Goal: Task Accomplishment & Management: Manage account settings

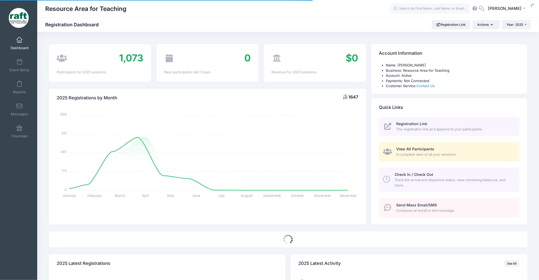
select select
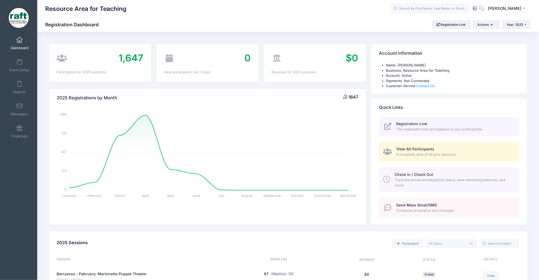
click at [401, 145] on link "View All Participants A complete view of all your sessions." at bounding box center [449, 151] width 140 height 19
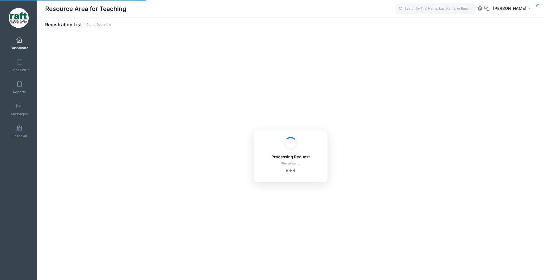
select select "10"
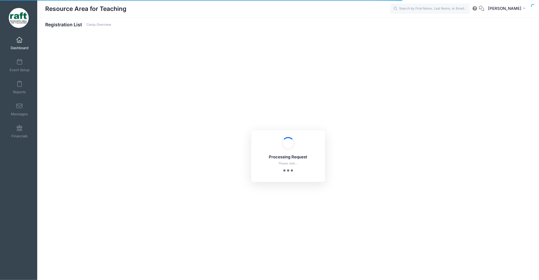
click at [12, 50] on span "Dashboard" at bounding box center [20, 48] width 18 height 5
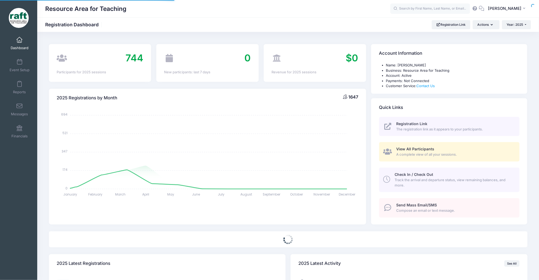
select select
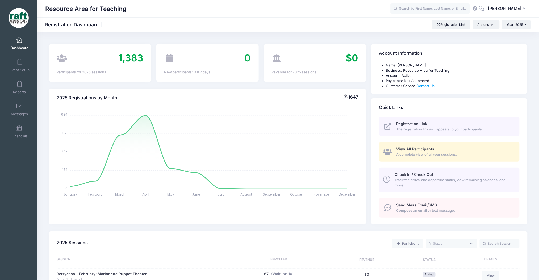
click at [423, 152] on span "A complete view of all your sessions." at bounding box center [454, 154] width 117 height 5
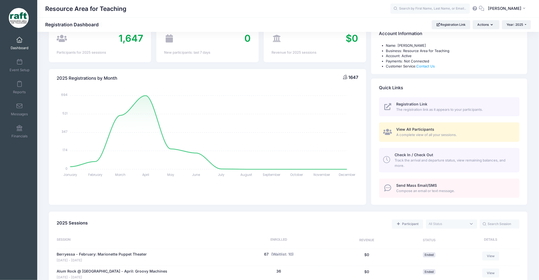
scroll to position [20, 0]
click at [18, 68] on span "Event Setup" at bounding box center [20, 70] width 20 height 5
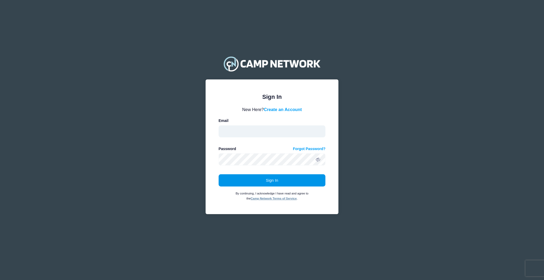
type input "aquidit@raft.net"
click at [236, 176] on button "Sign In" at bounding box center [272, 180] width 107 height 12
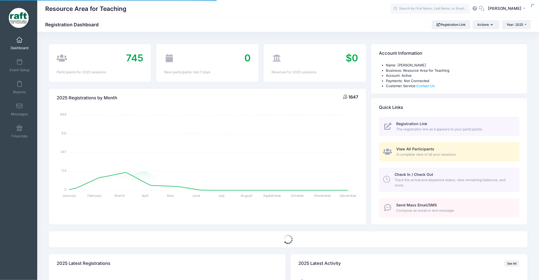
select select
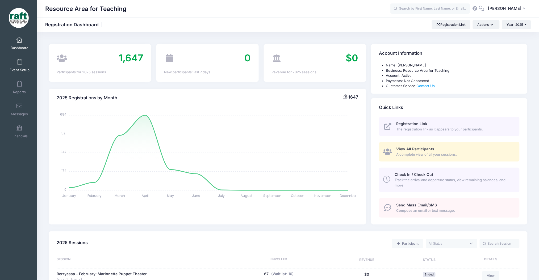
click at [18, 67] on link "Event Setup" at bounding box center [19, 65] width 25 height 19
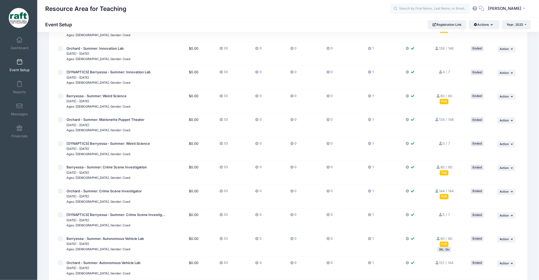
scroll to position [567, 0]
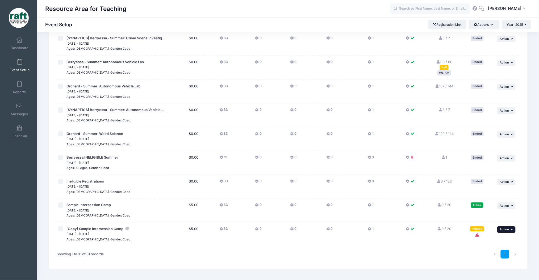
click at [504, 227] on span "Action" at bounding box center [503, 229] width 9 height 4
click at [479, 205] on link "Delete Session" at bounding box center [489, 202] width 48 height 10
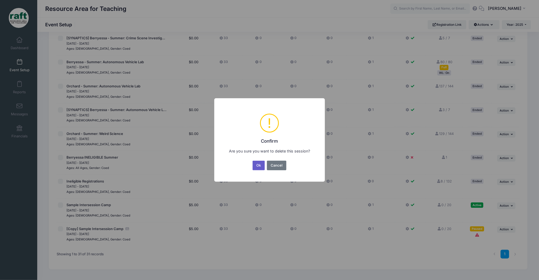
click at [261, 162] on button "Ok" at bounding box center [258, 166] width 12 height 10
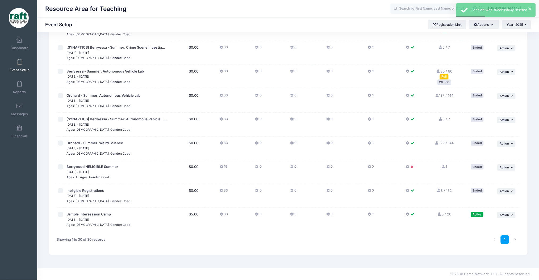
scroll to position [551, 0]
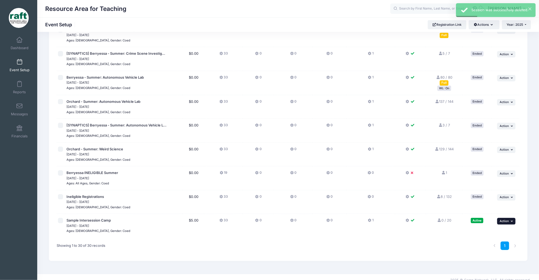
click at [508, 219] on span "Action" at bounding box center [503, 221] width 9 height 4
click at [487, 234] on link "Edit Session" at bounding box center [489, 237] width 48 height 10
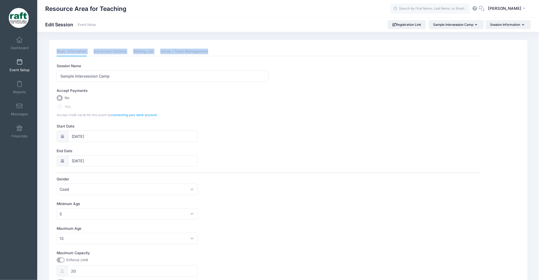
click at [507, 32] on div "Resource Area for Teaching Edit Session Event Setup Registration Link" at bounding box center [287, 190] width 501 height 316
click at [506, 30] on div "Resource Area for Teaching Edit Session Event Setup Registration Link Sample In…" at bounding box center [287, 24] width 501 height 15
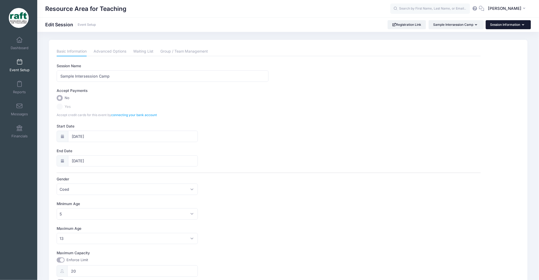
click at [503, 26] on button "Session Information" at bounding box center [507, 24] width 45 height 9
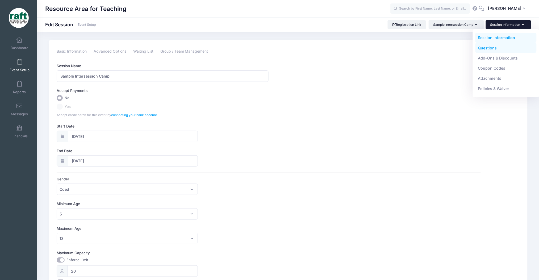
click at [481, 46] on link "Questions" at bounding box center [505, 48] width 61 height 10
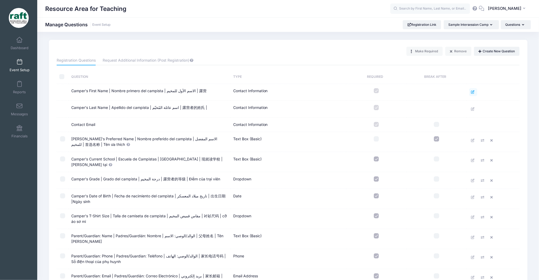
click at [473, 92] on icon at bounding box center [473, 91] width 4 height 3
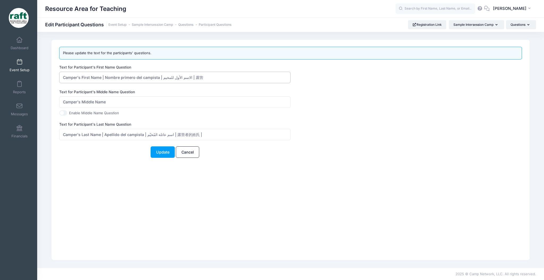
click at [194, 78] on input "Camper's First Name | Nombre primero del campista | الاسم الأول للمخيم | 露营" at bounding box center [174, 77] width 231 height 11
drag, startPoint x: 194, startPoint y: 78, endPoint x: 100, endPoint y: 82, distance: 94.2
click at [100, 82] on input "Camper's First Name | Nombre primero del campista | الاسم الأول للمخيم | 露营" at bounding box center [174, 77] width 231 height 11
click at [117, 79] on input "Camper's First Name" at bounding box center [174, 77] width 231 height 11
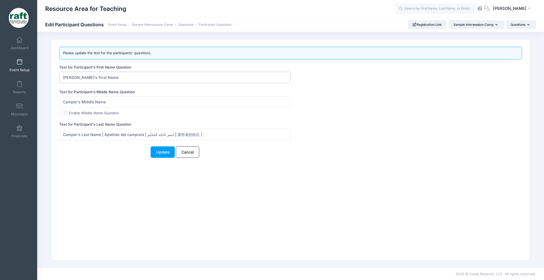
type input "[PERSON_NAME]'s First Name"
click at [84, 90] on label "Text for Participant's Middle Name Question" at bounding box center [174, 91] width 231 height 5
click at [206, 139] on input "Camper's Last Name | Apellido del campista | اسم عائلة المُخيّم | 露营者的姓氏 |" at bounding box center [174, 134] width 231 height 11
drag, startPoint x: 203, startPoint y: 136, endPoint x: 103, endPoint y: 139, distance: 100.7
click at [103, 139] on input "Camper's Last Name | Apellido del campista | اسم عائلة المُخيّم | 露营者的姓氏 |" at bounding box center [174, 134] width 231 height 11
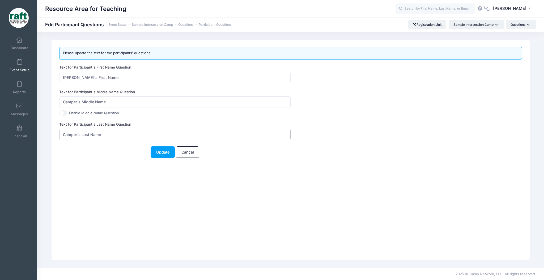
type input "Camper's Last Name"
click at [75, 161] on div "Please update the text for the participants' questions. Text for Participant's …" at bounding box center [291, 105] width 468 height 117
click at [159, 156] on button "Update" at bounding box center [163, 151] width 24 height 11
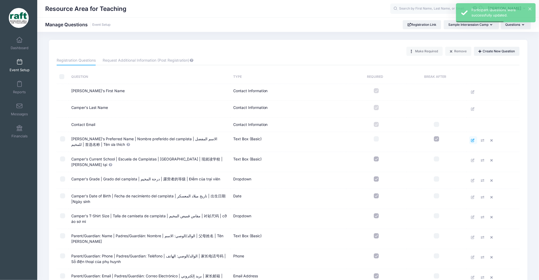
click at [473, 137] on link at bounding box center [473, 140] width 8 height 8
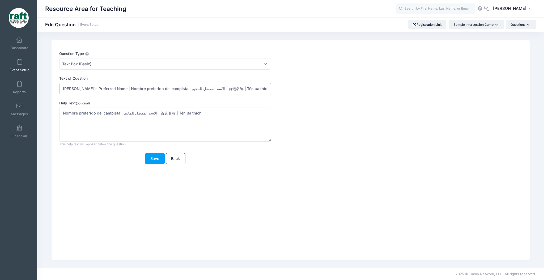
click at [231, 92] on input "[PERSON_NAME]'s Preferred Name | Nombre preferido del campista | الاسم المفضل ل…" at bounding box center [165, 88] width 212 height 11
click at [231, 92] on input "Camper's Preferred Name | Nombre preferido del campista | الاسم المفضل للمخيم |…" at bounding box center [165, 88] width 212 height 11
click at [238, 95] on form "Question Type Please Select Checkboxes Country Date Document Upload Dropdown Dr…" at bounding box center [271, 107] width 424 height 113
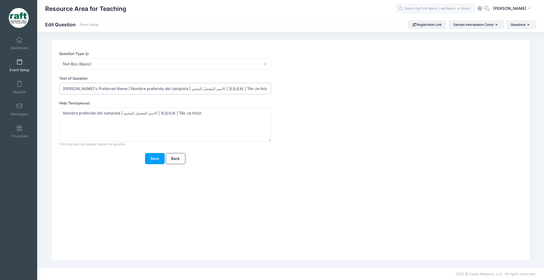
click at [247, 92] on input "Camper's Preferred Name | Nombre preferido del campista | الاسم المفضل للمخيم |…" at bounding box center [165, 88] width 212 height 11
drag, startPoint x: 247, startPoint y: 92, endPoint x: 113, endPoint y: 104, distance: 135.0
click at [113, 104] on form "Question Type Please Select Checkboxes Country Date Document Upload Dropdown Dr…" at bounding box center [271, 107] width 424 height 113
type input "Camper's Preferred Name"
click at [146, 160] on button "Save" at bounding box center [155, 158] width 20 height 11
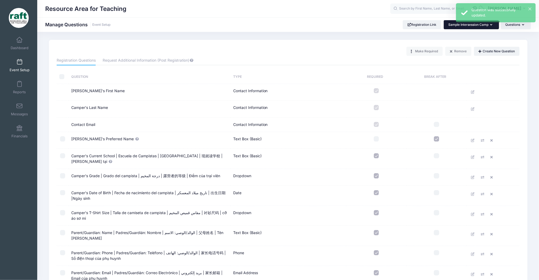
click at [458, 29] on button "Sample Intersession Camp" at bounding box center [470, 24] width 55 height 9
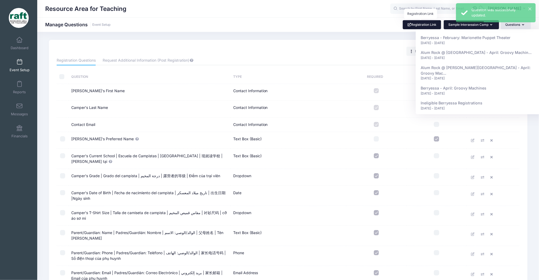
click at [438, 23] on link "Registration Link" at bounding box center [421, 24] width 39 height 9
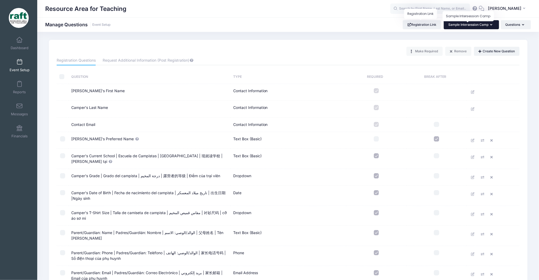
click at [458, 27] on span "Sample Intersession Camp" at bounding box center [468, 25] width 40 height 4
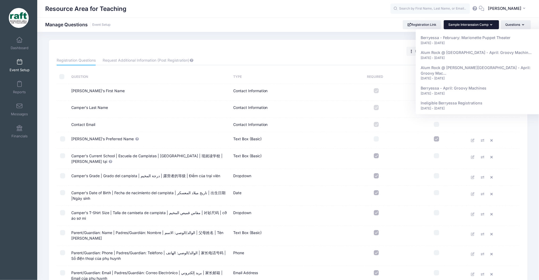
click at [15, 68] on span "Event Setup" at bounding box center [20, 70] width 20 height 5
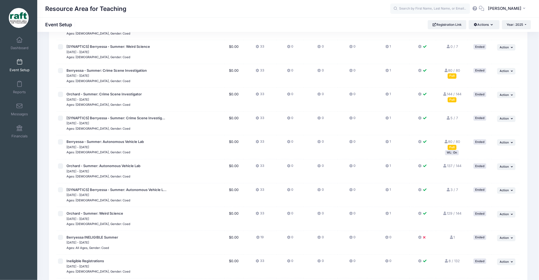
scroll to position [531, 0]
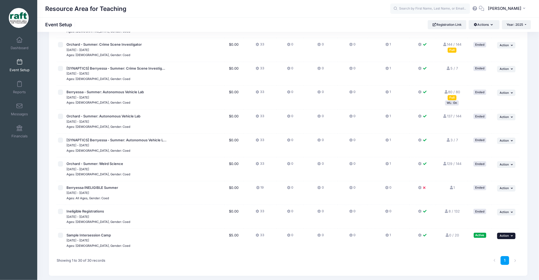
click at [503, 235] on span "Action" at bounding box center [503, 236] width 9 height 4
click at [476, 194] on link "Edit Session" at bounding box center [489, 193] width 48 height 10
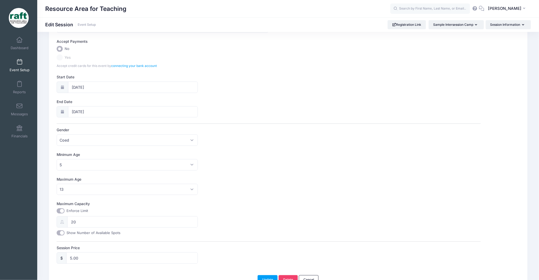
scroll to position [80, 0]
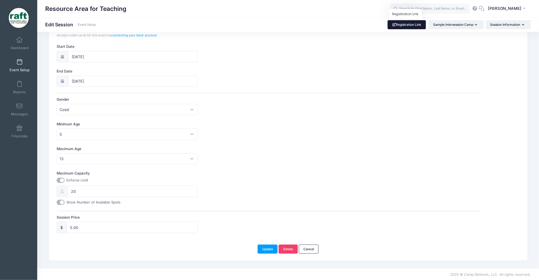
click at [422, 21] on link "Registration Link" at bounding box center [406, 24] width 39 height 9
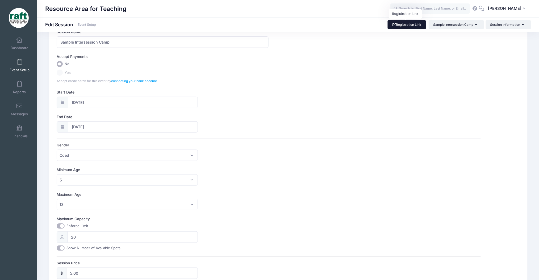
scroll to position [0, 0]
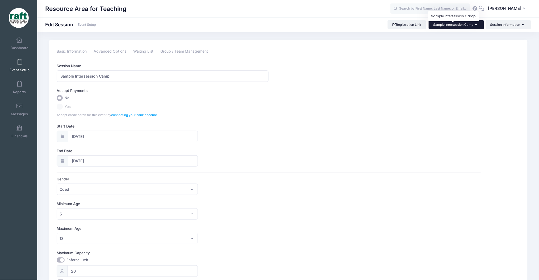
click at [458, 25] on span "Sample Intersession Camp" at bounding box center [453, 25] width 40 height 4
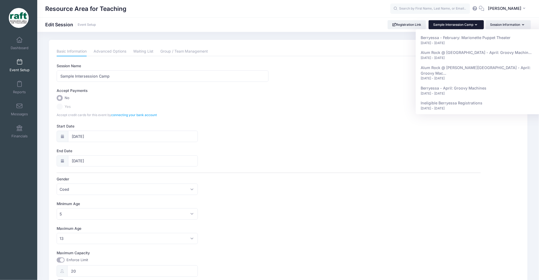
click at [492, 29] on div "Berryessa - February: Marionette Puppet Theater [DATE] - [DATE] [GEOGRAPHIC_DAT…" at bounding box center [482, 71] width 133 height 85
click at [492, 24] on button "Session Information" at bounding box center [507, 24] width 45 height 9
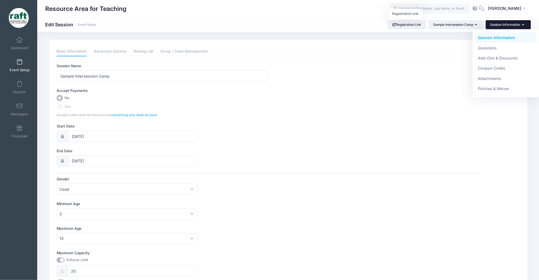
click at [22, 67] on link "Event Setup" at bounding box center [19, 65] width 25 height 19
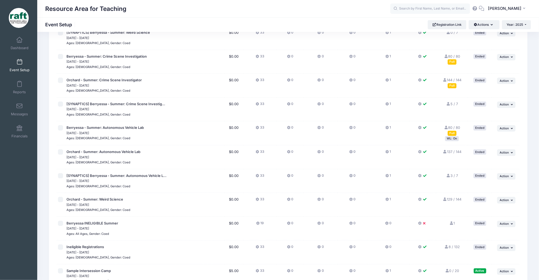
scroll to position [551, 0]
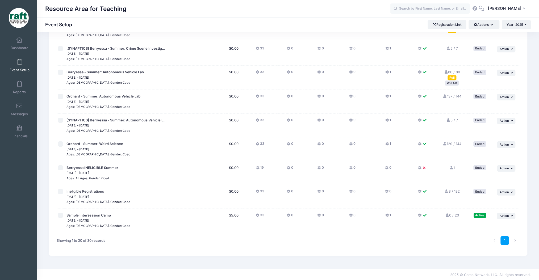
click at [504, 209] on td "... Action Resume Session Pause Session Edit Session Duplicate Session Delete S…" at bounding box center [505, 221] width 28 height 24
click at [505, 214] on span "Action" at bounding box center [503, 216] width 9 height 4
click at [501, 268] on link "Preview" at bounding box center [489, 267] width 48 height 10
click at [509, 215] on button "... Action" at bounding box center [506, 216] width 19 height 6
click at [482, 238] on link "Edit Session" at bounding box center [489, 237] width 48 height 10
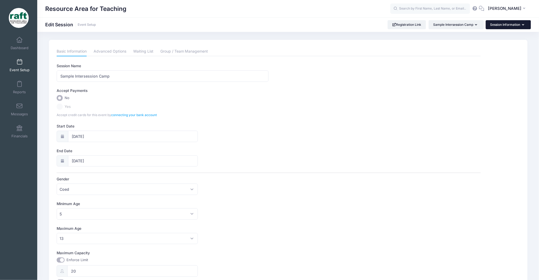
click at [508, 28] on button "Session Information" at bounding box center [507, 24] width 45 height 9
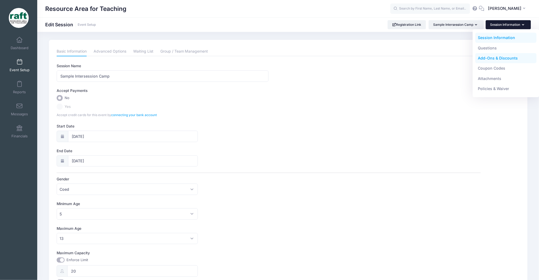
drag, startPoint x: 488, startPoint y: 49, endPoint x: 487, endPoint y: 54, distance: 5.1
click at [487, 49] on link "Questions" at bounding box center [505, 48] width 61 height 10
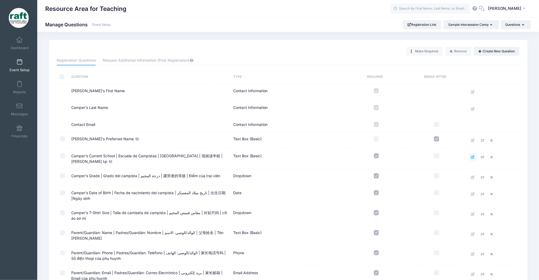
click at [475, 158] on icon at bounding box center [473, 156] width 4 height 3
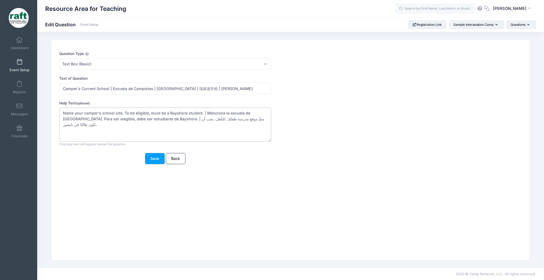
click at [137, 115] on textarea "Name your camper's school site. To be eligible, must be a Bayshore student. | M…" at bounding box center [165, 125] width 212 height 34
click at [166, 111] on textarea "Name your camper's school site. To be eligible, must be a Bayshore student. | M…" at bounding box center [165, 125] width 212 height 34
click at [180, 113] on textarea "Name your camper's school site. To be eligible, must be a Bayshore student. | M…" at bounding box center [165, 125] width 212 height 34
drag, startPoint x: 254, startPoint y: 122, endPoint x: 212, endPoint y: 112, distance: 43.5
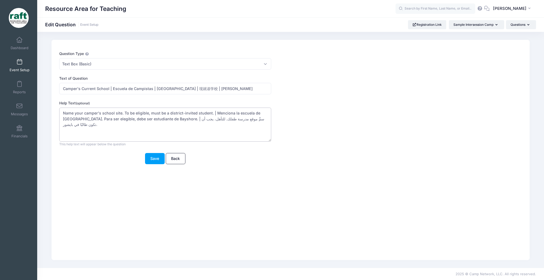
click at [212, 112] on textarea "Name your camper's school site. To be eligible, must be a Bayshore student. | M…" at bounding box center [165, 125] width 212 height 34
type textarea "Name your camper's school site. To be eligible, must be a district-invited stud…"
drag, startPoint x: 232, startPoint y: 90, endPoint x: 109, endPoint y: 90, distance: 123.0
click at [109, 90] on input "Camper's Current School | Escuela de Campistas | [GEOGRAPHIC_DATA] | 现就读学校 | [P…" at bounding box center [165, 88] width 212 height 11
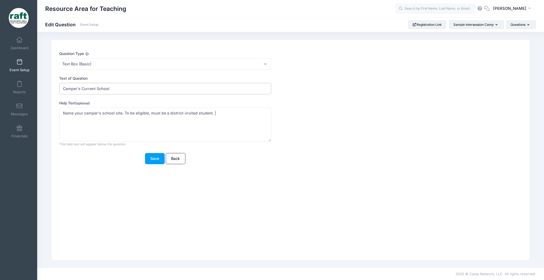
type input "Camper's Current School"
click at [227, 127] on textarea "Name your camper's school site. To be eligible, must be a Bayshore student. | M…" at bounding box center [165, 125] width 212 height 34
click at [154, 112] on textarea "Name your camper's school site. To be eligible, must be a Bayshore student. | M…" at bounding box center [165, 125] width 212 height 34
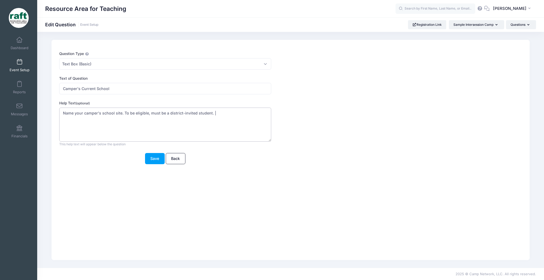
click at [205, 122] on textarea "Name your camper's school site. To be eligible, must be a Bayshore student. | M…" at bounding box center [165, 125] width 212 height 34
click at [242, 121] on textarea "Name your camper's school site. To be eligible, must be a Bayshore student. | M…" at bounding box center [165, 125] width 212 height 34
drag, startPoint x: 124, startPoint y: 114, endPoint x: 53, endPoint y: 113, distance: 71.7
click at [53, 113] on div "Question Type Please Select Checkboxes Country Date Document Upload Dropdown Dr…" at bounding box center [291, 150] width 478 height 220
click at [181, 111] on textarea "Name your camper's school site. To be eligible, must be a Bayshore student. | M…" at bounding box center [165, 125] width 212 height 34
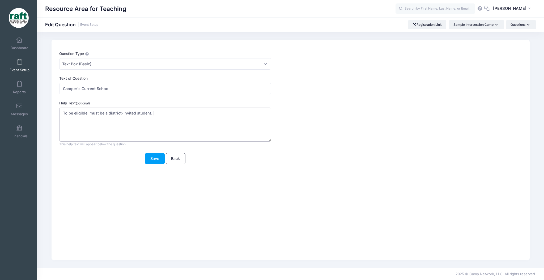
drag, startPoint x: 150, startPoint y: 114, endPoint x: 60, endPoint y: 113, distance: 90.1
click at [60, 113] on textarea "Name your camper's school site. To be eligible, must be a Bayshore student. | M…" at bounding box center [165, 125] width 212 height 34
click at [241, 117] on textarea "Name your camper's school site. To be eligible, must be a Bayshore student. | M…" at bounding box center [165, 125] width 212 height 34
paste textarea "76 / 5,000 Escuela actual del campista: para ser elegible, debe ser un estudian…"
click at [82, 117] on textarea "Name your camper's school site. To be eligible, must be a Bayshore student. | M…" at bounding box center [165, 125] width 212 height 34
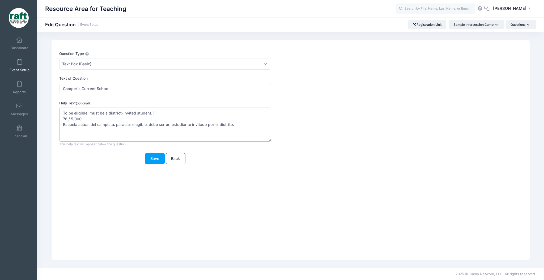
click at [82, 117] on textarea "Name your camper's school site. To be eligible, must be a Bayshore student. | M…" at bounding box center [165, 125] width 212 height 34
click at [63, 121] on textarea "Name your camper's school site. To be eligible, must be a Bayshore student. | M…" at bounding box center [165, 125] width 212 height 34
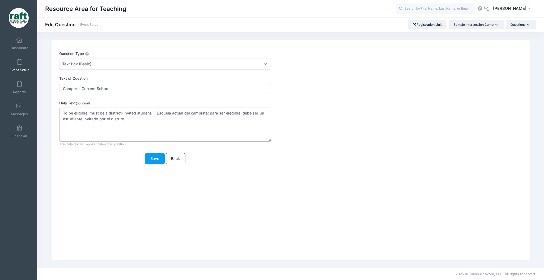
click at [127, 123] on textarea "Name your camper's school site. To be eligible, must be a Bayshore student. | M…" at bounding box center [165, 125] width 212 height 34
click at [164, 126] on textarea "Name your camper's school site. To be eligible, must be a Bayshore student. | M…" at bounding box center [165, 125] width 212 height 34
paste textarea "露营者目前就读的学校：要符合资格，必须是受学区邀请的学生。"
click at [259, 129] on textarea "Name your camper's school site. To be eligible, must be a Bayshore student. | M…" at bounding box center [165, 125] width 212 height 34
paste textarea "Trường hiện tại của trại viên: Để đủ điều kiện, trại viên phải là học sinh được…"
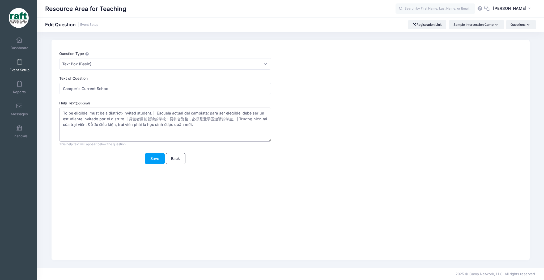
type textarea "To be eligible, must be a district-invited student. | Escuela actual del campis…"
click at [153, 166] on div "Question Type Please Select Checkboxes Country Date Document Upload Dropdown Dr…" at bounding box center [271, 110] width 429 height 119
click at [154, 162] on button "Save" at bounding box center [155, 158] width 20 height 11
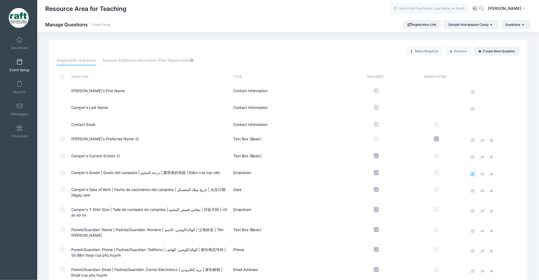
click at [476, 172] on link at bounding box center [473, 174] width 8 height 8
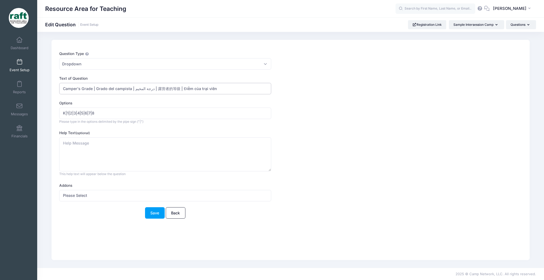
drag, startPoint x: 223, startPoint y: 87, endPoint x: 95, endPoint y: 85, distance: 127.8
click at [95, 85] on input "Camper's Grade | Grado del campista | درجة المخيم | 露营者的等级 | Điểm của trại viên" at bounding box center [165, 88] width 212 height 11
click at [103, 144] on textarea "Help Text (optional)" at bounding box center [165, 154] width 212 height 34
paste textarea "Grado del campista | درجة المخيم | 露营者的等级 | Điểm của trại viên"
click at [105, 144] on textarea "Grado del campista | درجة المخيم | 露营者的等级 | Điểm của trại viên" at bounding box center [165, 154] width 212 height 34
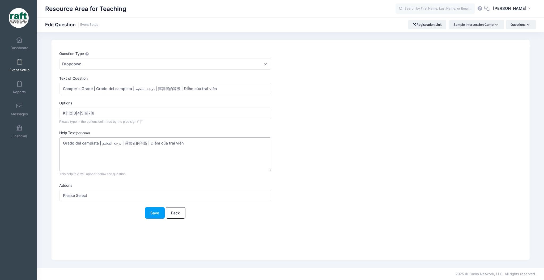
click at [105, 144] on textarea "Grado del campista | درجة المخيم | 露营者的等级 | Điểm của trại viên" at bounding box center [165, 154] width 212 height 34
type textarea "Grado del campista | 露营者的等级 | Điểm của trại viên"
click at [211, 89] on input "Camper's Grade | Grado del campista | درجة المخيم | 露营者的等级 | Điểm của trại viên" at bounding box center [165, 88] width 212 height 11
drag, startPoint x: 216, startPoint y: 89, endPoint x: 94, endPoint y: 90, distance: 122.2
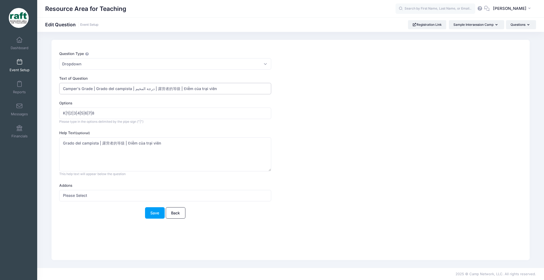
click at [94, 90] on input "Camper's Grade | Grado del campista | درجة المخيم | 露营者的等级 | Điểm của trại viên" at bounding box center [165, 88] width 212 height 11
type input "Camper's Grade"
click at [62, 107] on div "Options K|1|2|3|4|5|6|7|8 Please type in the options delimited by the pipe sign…" at bounding box center [271, 112] width 424 height 24
click at [149, 215] on button "Save" at bounding box center [155, 212] width 20 height 11
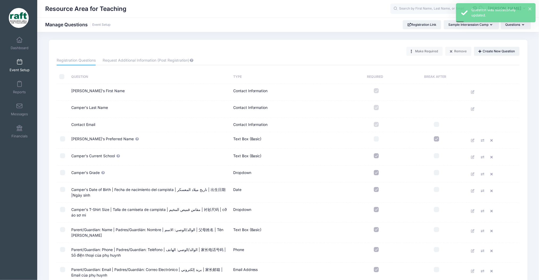
scroll to position [35, 0]
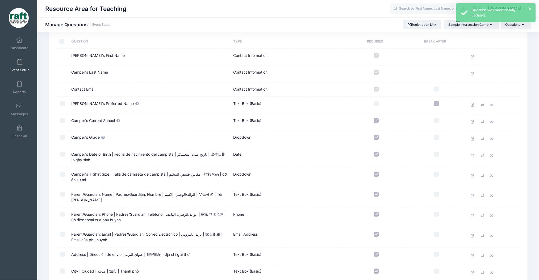
click at [19, 62] on span at bounding box center [19, 62] width 0 height 6
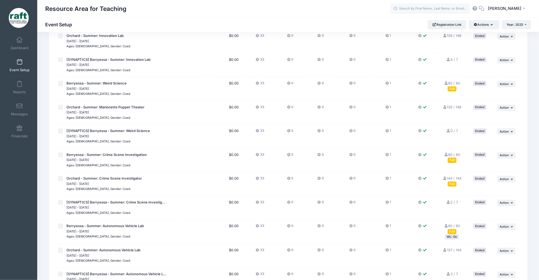
scroll to position [551, 0]
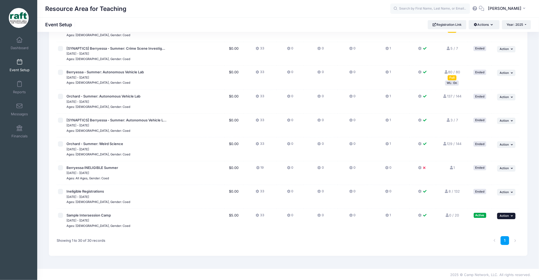
click at [504, 215] on span "Action" at bounding box center [503, 216] width 9 height 4
click at [498, 266] on link "Preview" at bounding box center [489, 267] width 48 height 10
click at [514, 216] on button "... Action" at bounding box center [506, 216] width 19 height 6
click at [488, 236] on link "Edit Session" at bounding box center [489, 237] width 48 height 10
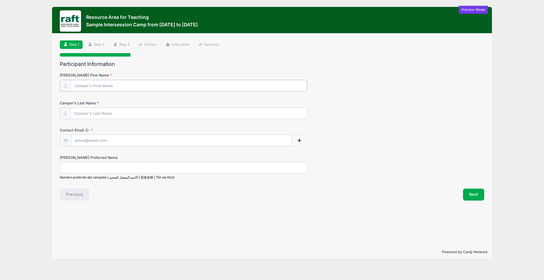
click at [116, 81] on input "[PERSON_NAME] First Name" at bounding box center [189, 85] width 236 height 11
type input "test"
click at [463, 196] on button "Next" at bounding box center [474, 194] width 22 height 12
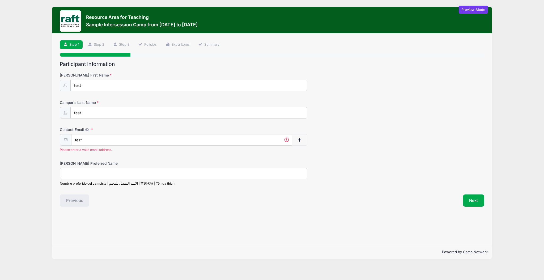
click at [163, 146] on div "test Please enter a valid email address." at bounding box center [184, 143] width 248 height 18
click at [153, 147] on div "test Please enter a valid email address." at bounding box center [184, 143] width 248 height 18
click at [152, 144] on input "test" at bounding box center [181, 139] width 221 height 11
type input "[EMAIL_ADDRESS][DOMAIN_NAME]"
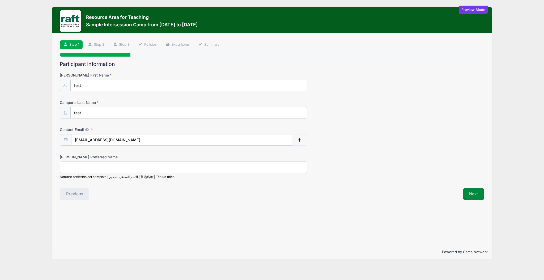
click at [469, 190] on button "Next" at bounding box center [474, 194] width 22 height 12
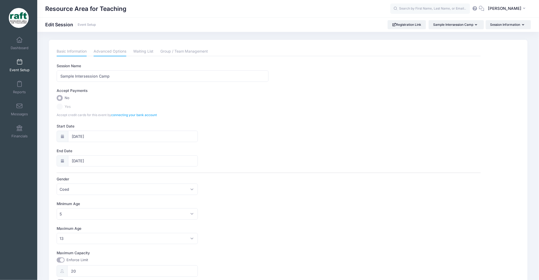
click at [111, 52] on link "Advanced Options" at bounding box center [110, 52] width 33 height 10
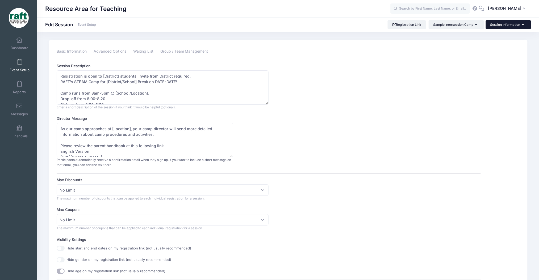
click at [494, 26] on button "Session Information" at bounding box center [507, 24] width 45 height 9
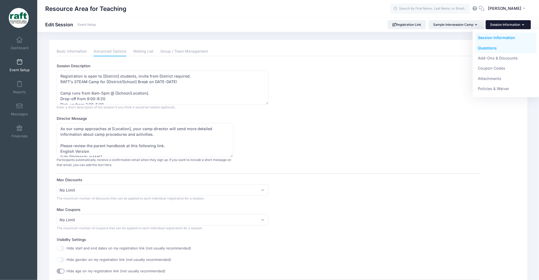
click at [487, 45] on link "Questions" at bounding box center [505, 48] width 61 height 10
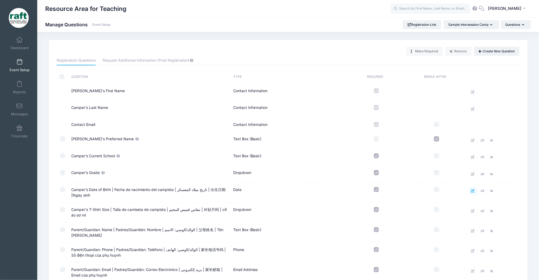
click at [472, 189] on icon at bounding box center [473, 190] width 4 height 3
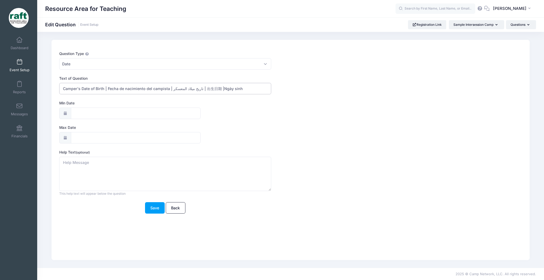
drag, startPoint x: 241, startPoint y: 91, endPoint x: 104, endPoint y: 89, distance: 136.8
click at [104, 89] on input "Camper's Date of Birth | Fecha de nacimiento del campista | تاريخ ميلاد المعسكر…" at bounding box center [165, 88] width 212 height 11
type input "Camper's Date of Birth"
click at [112, 173] on textarea "Help Text (optional)" at bounding box center [165, 174] width 212 height 34
paste textarea "| Fecha de nacimiento del campista | تاريخ ميلاد المعسكر | 出生日期 |Ngày sinh"
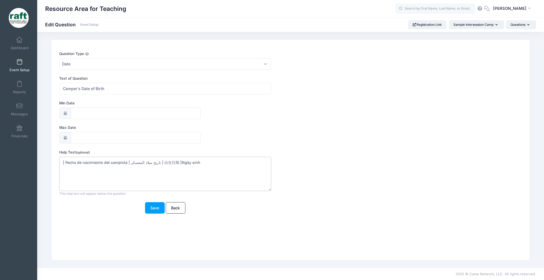
drag, startPoint x: 66, startPoint y: 162, endPoint x: 40, endPoint y: 156, distance: 26.7
click at [40, 156] on div "Question Type Please Select Checkboxes Country Date Document Upload Dropdown Dr…" at bounding box center [290, 150] width 507 height 220
type textarea "Fecha de nacimiento del campista | تاريخ ميلاد المعسكر | 出生日期 |Ngày sinh"
click at [153, 211] on button "Save" at bounding box center [155, 207] width 20 height 11
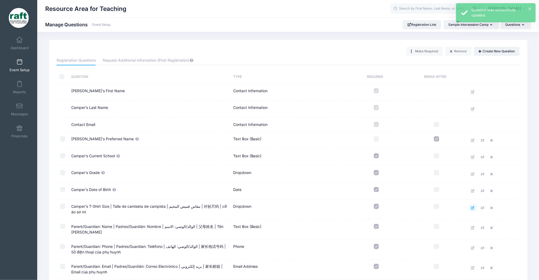
click at [471, 208] on icon at bounding box center [473, 207] width 4 height 3
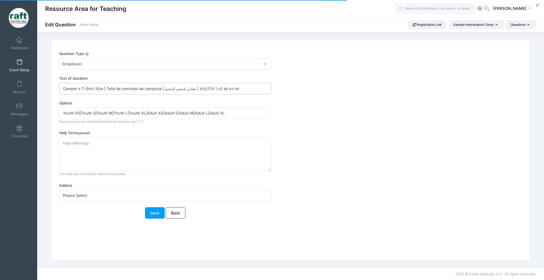
drag, startPoint x: 238, startPoint y: 87, endPoint x: 106, endPoint y: 94, distance: 132.5
click at [106, 94] on input "Camper's T-Shirt Size | Talla de camiseta de campista | مقاس قميص المخيم | 衬衫尺码…" at bounding box center [165, 88] width 212 height 11
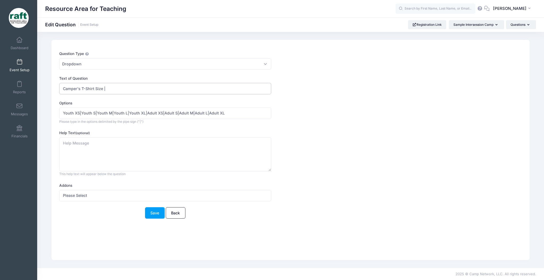
type input "Camper's T-Shirt Size |"
click at [108, 162] on textarea "Help Text (optional)" at bounding box center [165, 154] width 212 height 34
paste textarea "Talla de camiseta de campista | مقاس قميص المخيم | 衬衫尺码 | cỡ áo sơ mi"
drag, startPoint x: 147, startPoint y: 144, endPoint x: 140, endPoint y: 148, distance: 7.9
click at [140, 148] on textarea "Talla de camiseta de campista | مقاس قميص المخيم | 衬衫尺码 | cỡ áo sơ mi" at bounding box center [165, 154] width 212 height 34
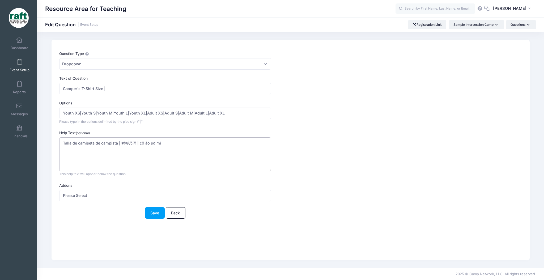
type textarea "Talla de camiseta de campista | 衬衫尺码 | cỡ áo sơ mi"
drag, startPoint x: 118, startPoint y: 92, endPoint x: 103, endPoint y: 90, distance: 15.5
click at [103, 90] on input "Camper's T-Shirt Size |" at bounding box center [165, 88] width 212 height 11
type input "Camper's T-Shirt Size"
click at [160, 217] on button "Save" at bounding box center [155, 212] width 20 height 11
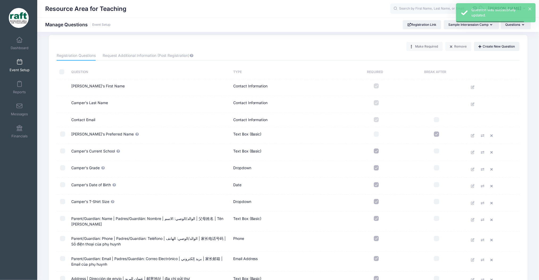
scroll to position [35, 0]
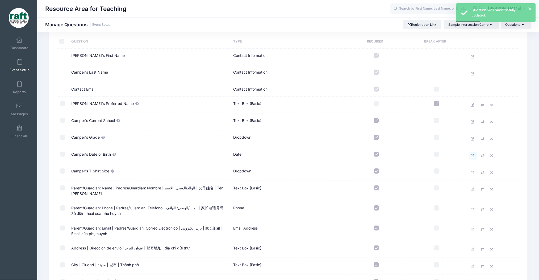
click at [473, 156] on icon at bounding box center [473, 155] width 4 height 3
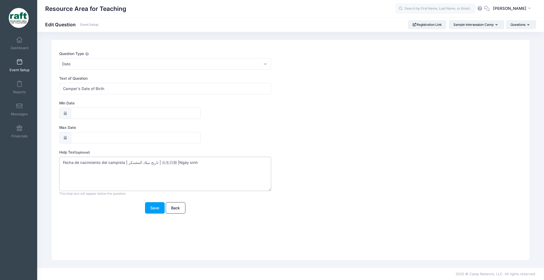
drag, startPoint x: 154, startPoint y: 164, endPoint x: 151, endPoint y: 162, distance: 3.8
click at [151, 162] on textarea "Fecha de nacimiento del campista | تاريخ ميلاد المعسكر | 出生日期 |Ngày sinh" at bounding box center [165, 174] width 212 height 34
type textarea "Fecha de nacimiento del campista | ت 出生日期 |Ngày sinh"
click at [150, 204] on button "Save" at bounding box center [155, 207] width 20 height 11
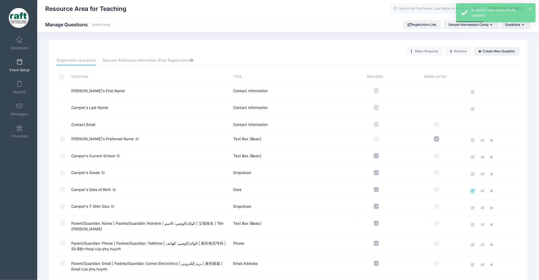
click at [475, 192] on link at bounding box center [473, 191] width 8 height 8
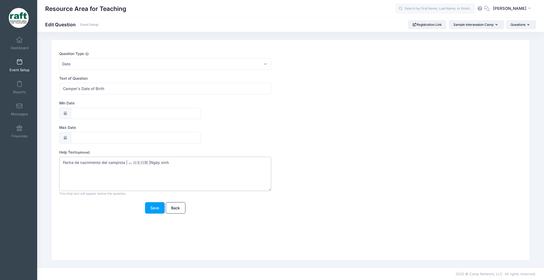
click at [149, 164] on textarea "Fecha de nacimiento del campista | ت 出生日期 |Ngày sinh" at bounding box center [165, 174] width 212 height 34
type textarea "Fecha de nacimiento del campista | ت 出生日期 | Ngày sinh"
click at [153, 202] on form "Question Type Please Select Checkboxes Country Date Document Upload Dropdown Dr…" at bounding box center [271, 132] width 424 height 163
click at [155, 207] on button "Save" at bounding box center [155, 207] width 20 height 11
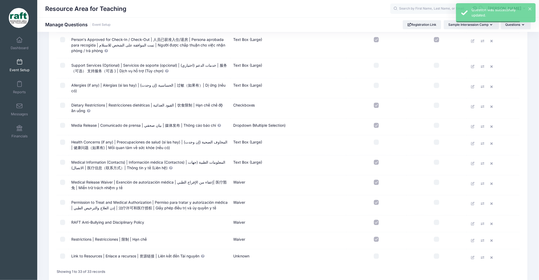
scroll to position [465, 0]
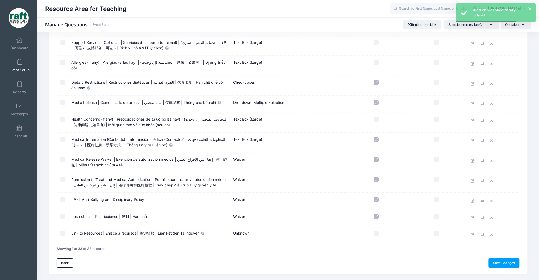
click at [496, 258] on link "Save Changes" at bounding box center [503, 262] width 31 height 9
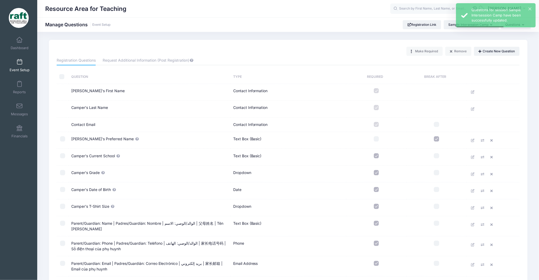
click at [20, 59] on link "Event Setup" at bounding box center [19, 65] width 25 height 19
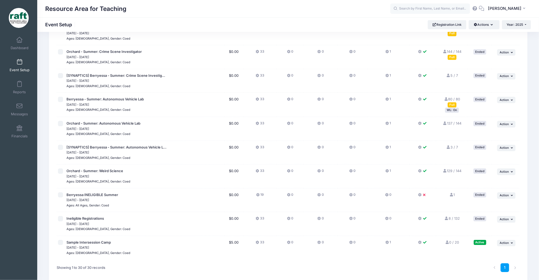
scroll to position [551, 0]
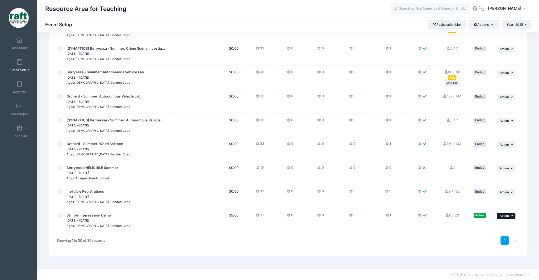
click at [507, 214] on span "Action" at bounding box center [503, 216] width 9 height 4
click at [496, 266] on link "Preview" at bounding box center [489, 267] width 48 height 10
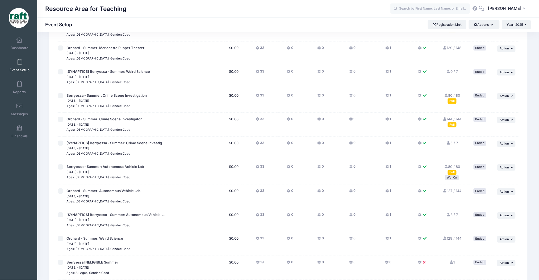
scroll to position [374, 0]
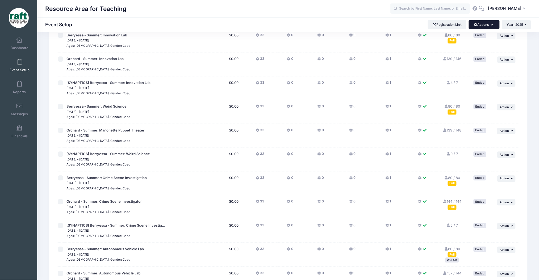
click at [477, 28] on button "Actions" at bounding box center [483, 24] width 31 height 9
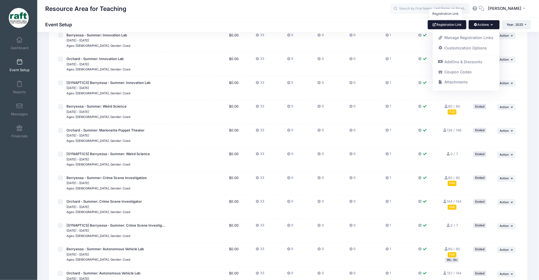
click at [447, 25] on link "Registration Link" at bounding box center [446, 24] width 39 height 9
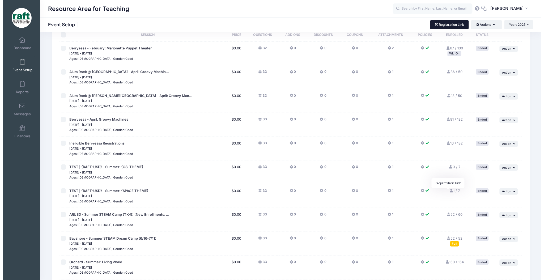
scroll to position [0, 0]
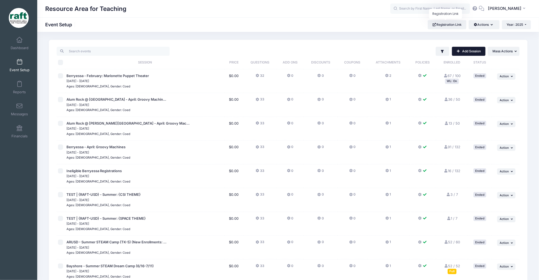
click at [482, 51] on link "Add Session" at bounding box center [468, 51] width 33 height 9
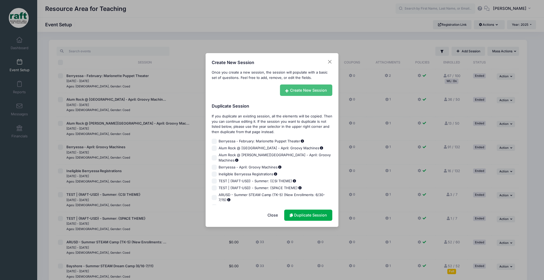
click link "Create New Session"
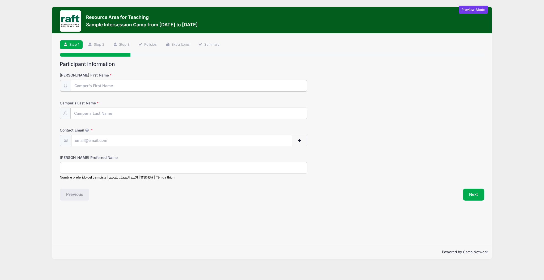
click at [94, 87] on input "[PERSON_NAME] First Name" at bounding box center [189, 85] width 236 height 11
type input "test"
click at [228, 172] on input "[PERSON_NAME] Preferred Name" at bounding box center [184, 167] width 248 height 11
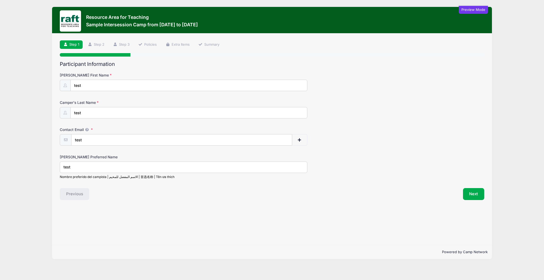
type input "test"
click at [202, 144] on input "test" at bounding box center [181, 139] width 221 height 11
type input "[EMAIL_ADDRESS][DOMAIN_NAME]"
click at [478, 203] on div "Step 1 /7 Step 1 Step 2 Step 3 Policies Extra Items Summary Participant Informa…" at bounding box center [272, 138] width 440 height 211
click at [474, 200] on button "Next" at bounding box center [474, 194] width 22 height 12
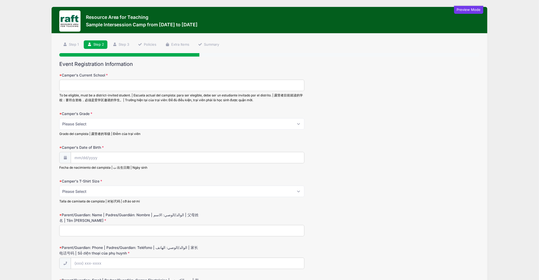
click at [411, 152] on div "Camper's Date of Birth Fecha de nacimiento del campista | ت 出生日期 | Ngày sinh" at bounding box center [269, 157] width 420 height 25
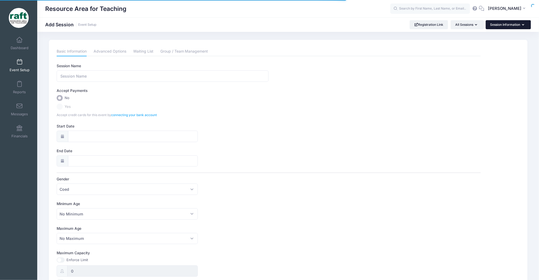
click at [503, 24] on button "Session Information" at bounding box center [507, 24] width 45 height 9
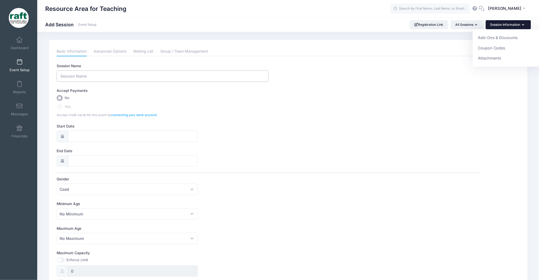
click at [134, 79] on input "Session Name" at bounding box center [163, 75] width 212 height 11
click at [504, 25] on button "Session Information" at bounding box center [507, 24] width 45 height 9
click at [501, 41] on link "Add-Ons & Discounts" at bounding box center [505, 38] width 61 height 10
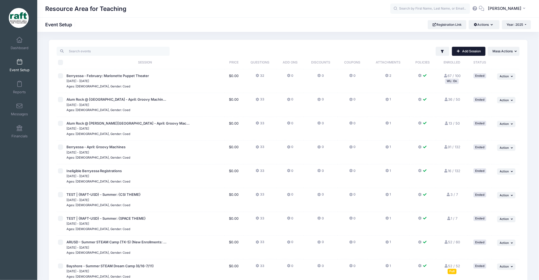
click at [476, 51] on link "Add Session" at bounding box center [468, 51] width 33 height 9
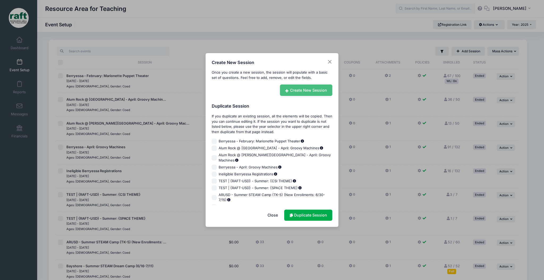
click at [290, 87] on link "Create New Session" at bounding box center [306, 89] width 53 height 11
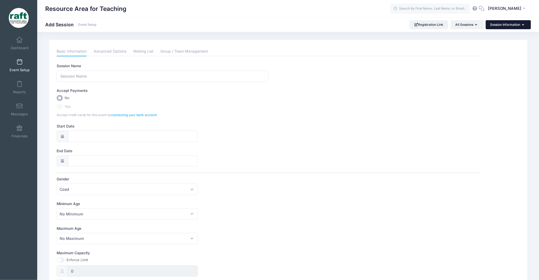
click at [496, 24] on button "Session Information" at bounding box center [507, 24] width 45 height 9
click at [478, 25] on button "All Sessions" at bounding box center [466, 24] width 33 height 9
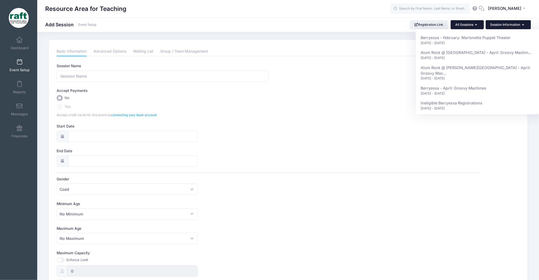
click at [503, 23] on button "Session Information" at bounding box center [507, 24] width 45 height 9
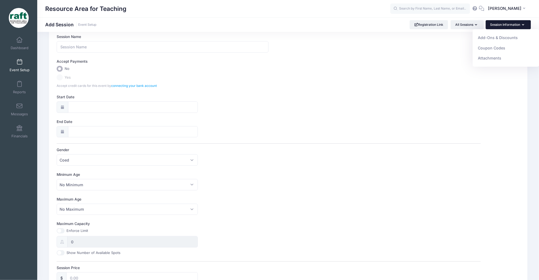
scroll to position [80, 0]
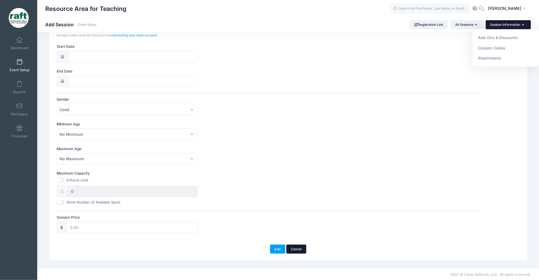
click at [300, 247] on link "Cancel" at bounding box center [296, 249] width 20 height 9
